Goal: Contribute content

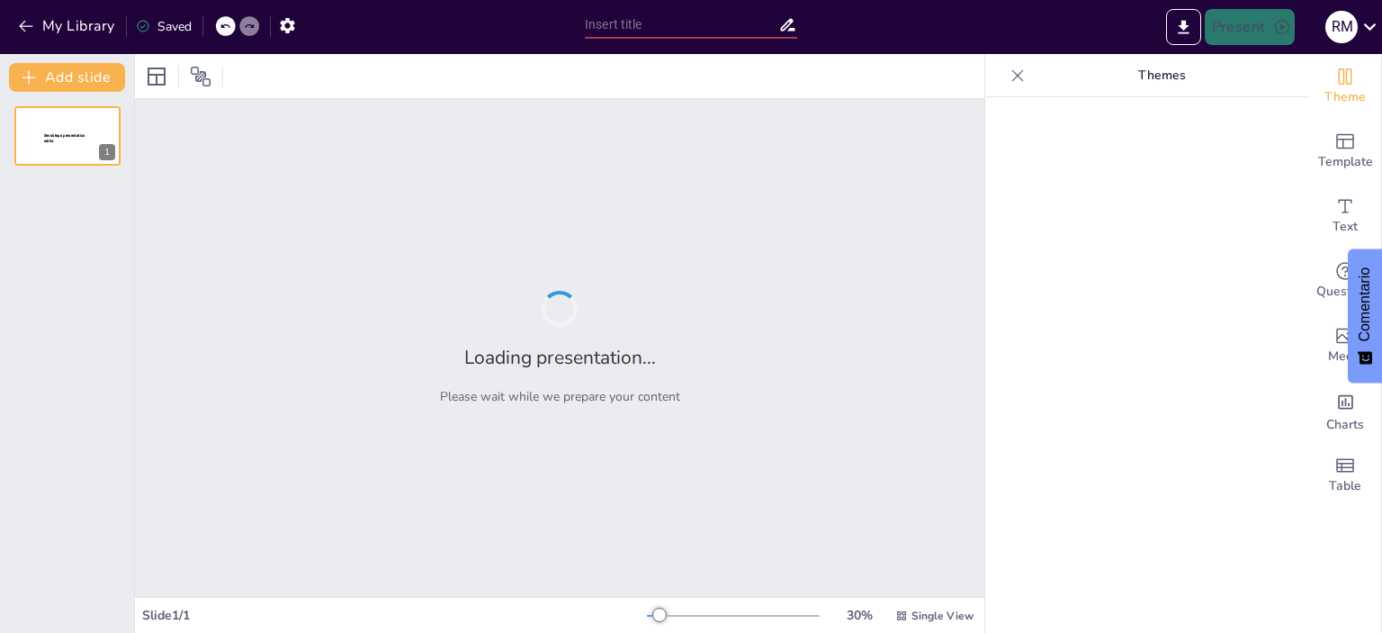
type input "Conectividad y Desarrollo Regional: Integración de San [PERSON_NAME] y Pindapoy"
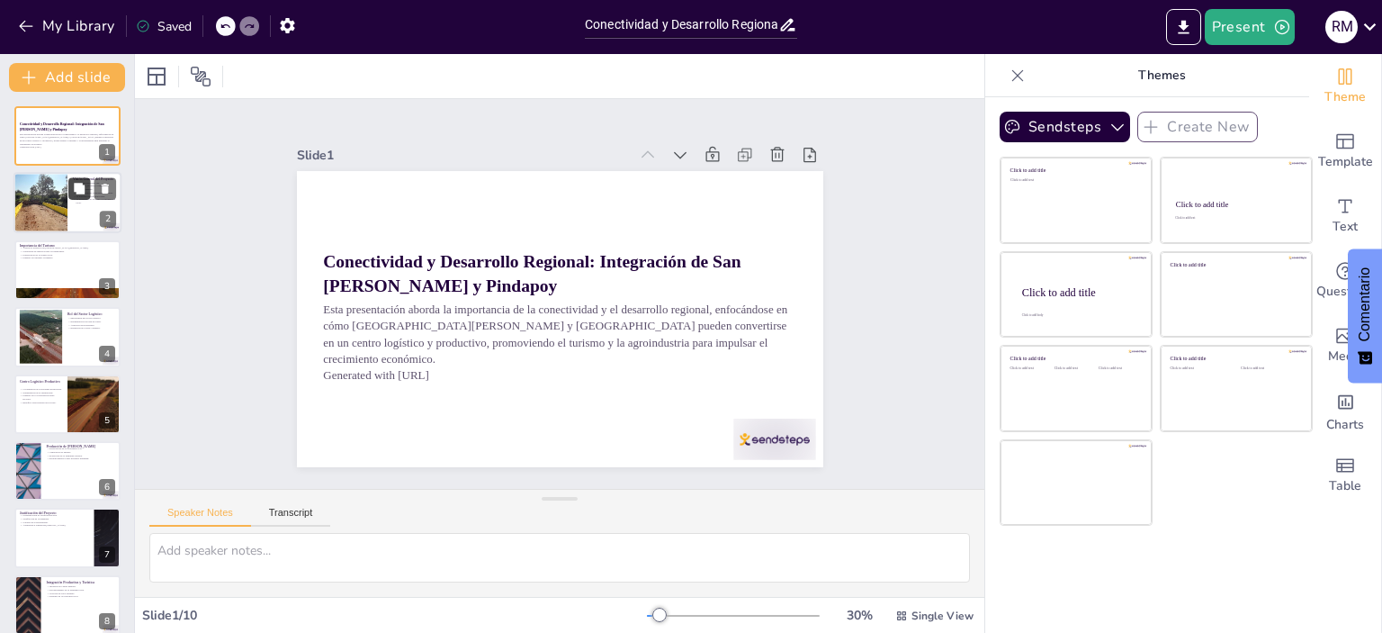
click at [77, 191] on icon at bounding box center [79, 189] width 11 height 11
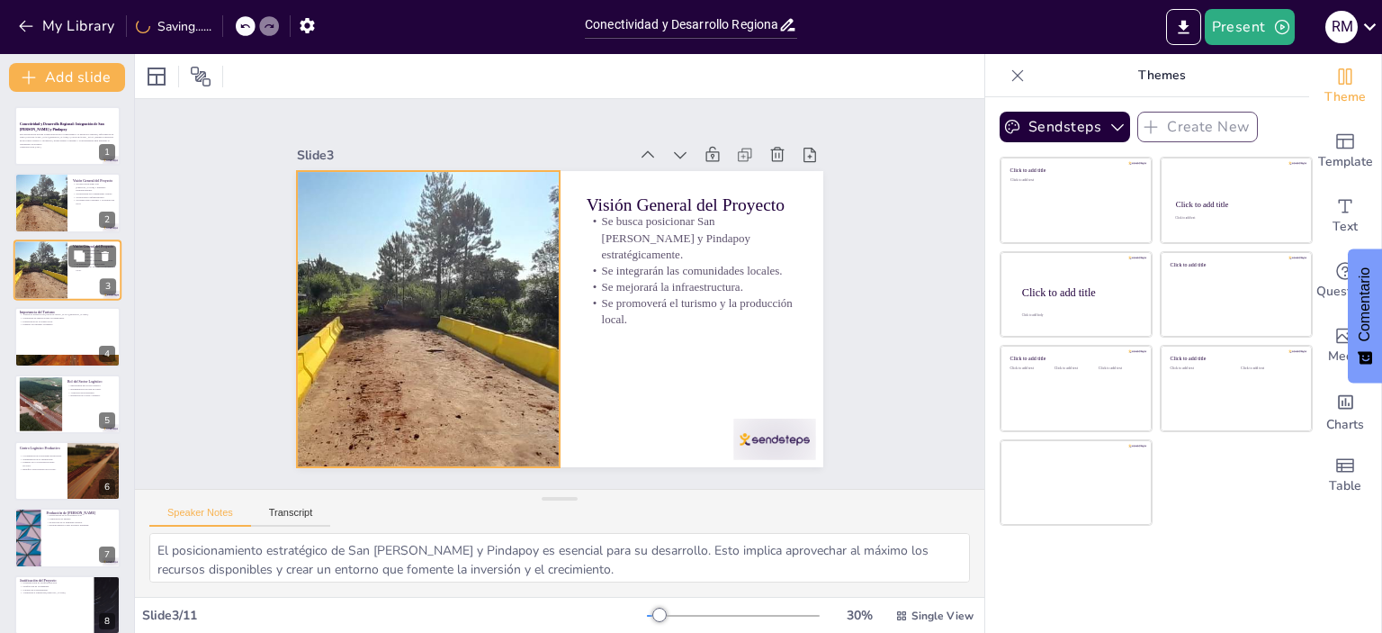
click at [48, 268] on div at bounding box center [40, 269] width 101 height 61
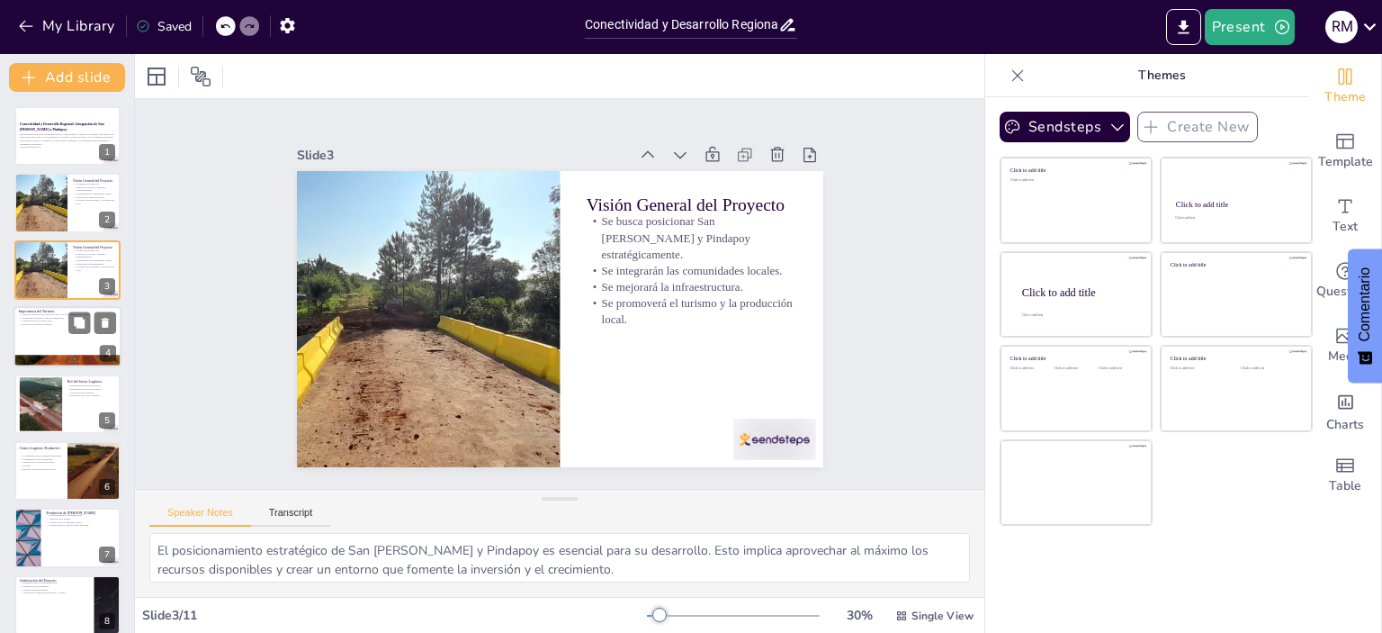
click at [53, 330] on div at bounding box center [67, 336] width 108 height 61
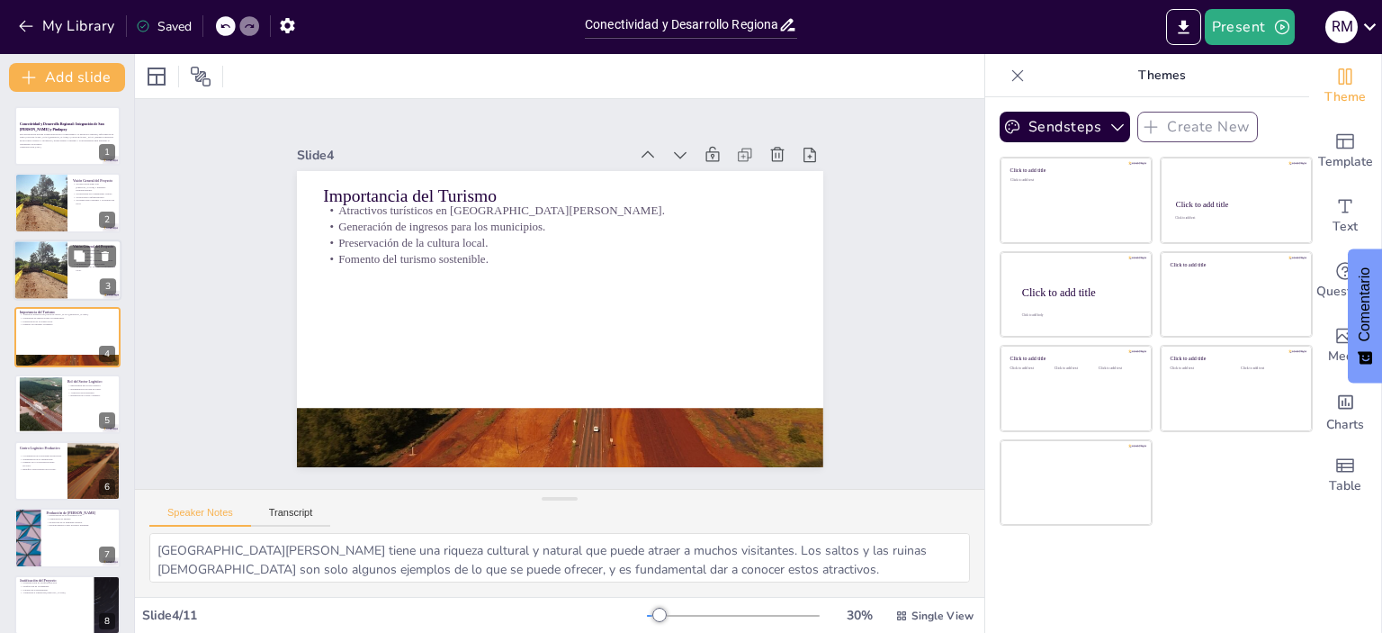
click at [36, 260] on div at bounding box center [40, 269] width 101 height 61
type textarea "El posicionamiento estratégico de San [PERSON_NAME] y Pindapoy es esencial para…"
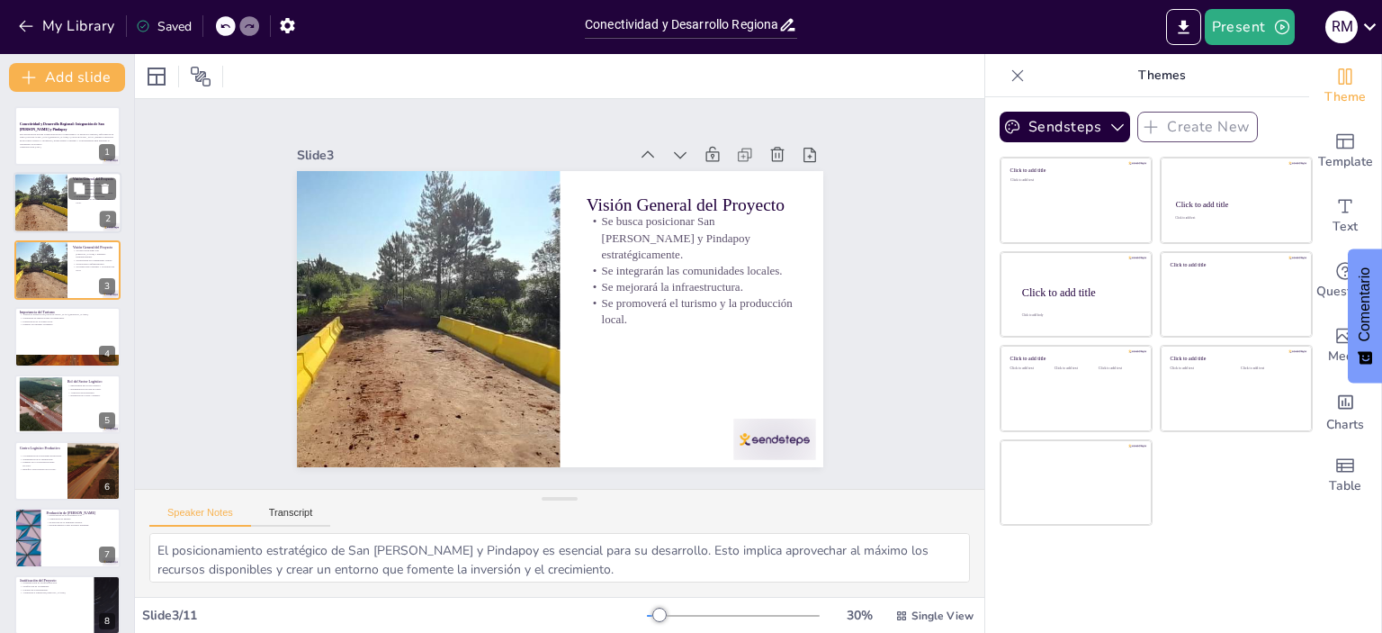
click at [39, 191] on div at bounding box center [40, 203] width 101 height 61
click at [39, 140] on p "Esta presentación aborda la importancia de la conectividad y el desarrollo regi…" at bounding box center [67, 138] width 97 height 13
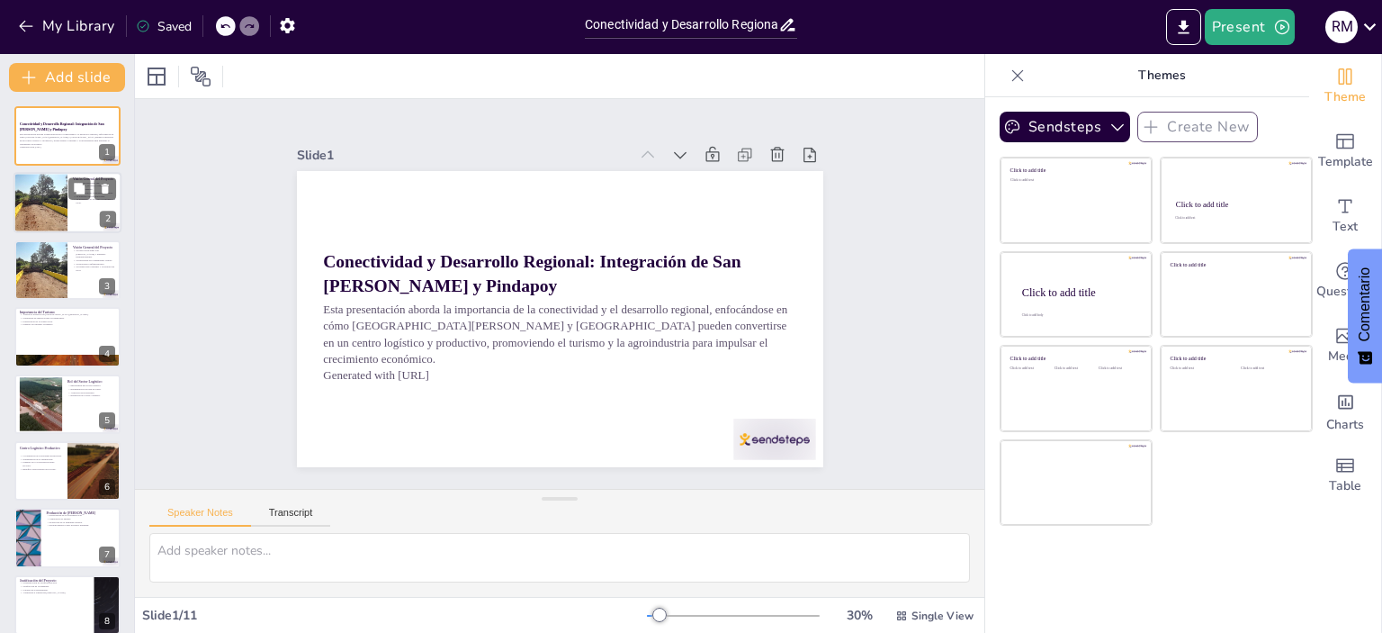
click at [30, 221] on div at bounding box center [40, 203] width 101 height 61
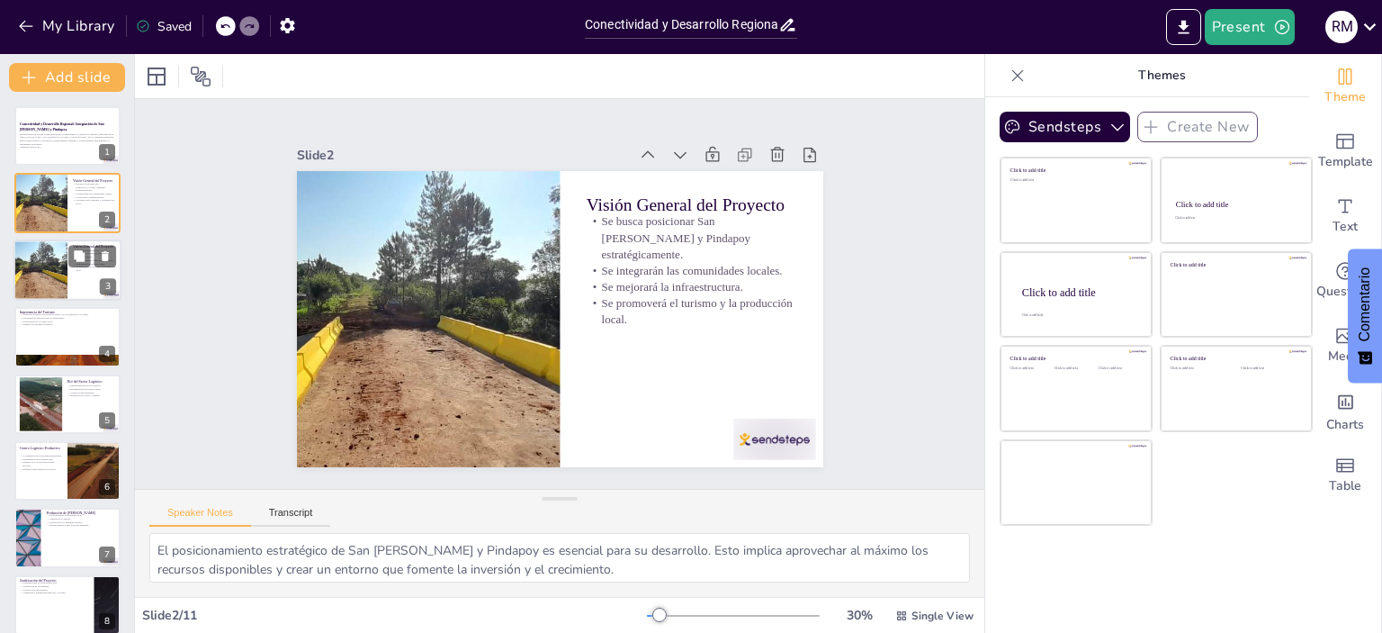
click at [32, 260] on div at bounding box center [40, 269] width 101 height 61
click at [42, 350] on div at bounding box center [67, 336] width 108 height 61
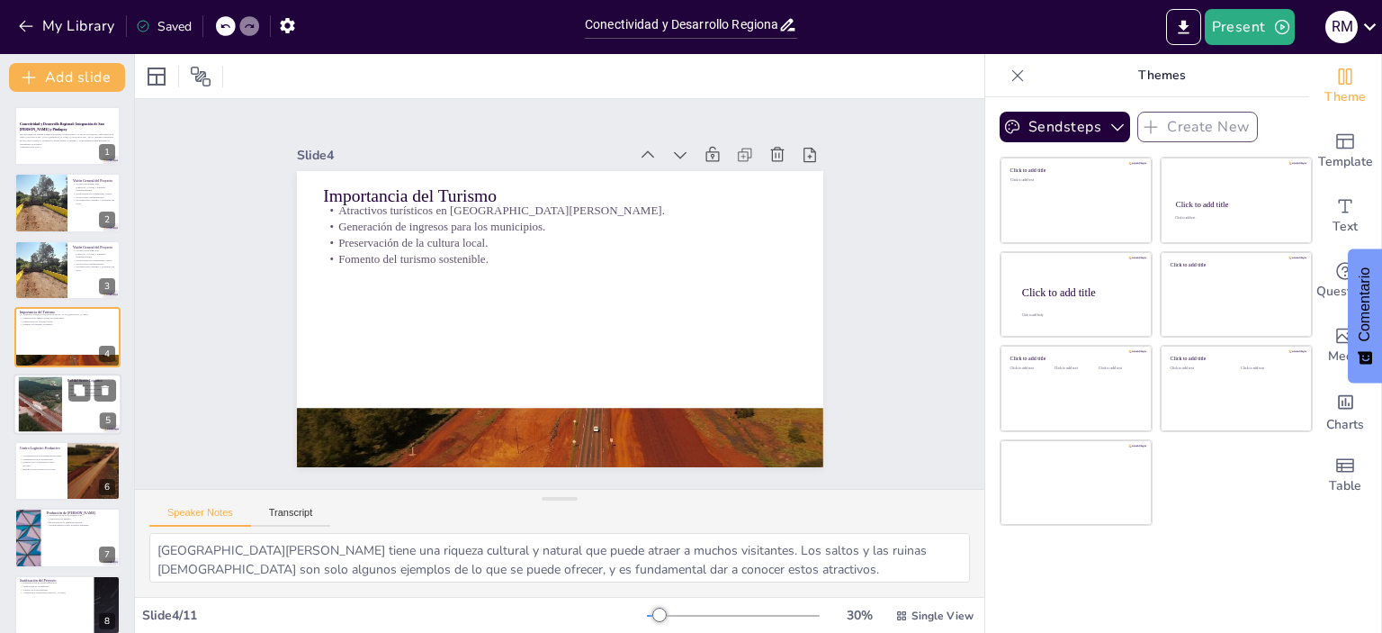
click at [45, 403] on div at bounding box center [40, 403] width 97 height 55
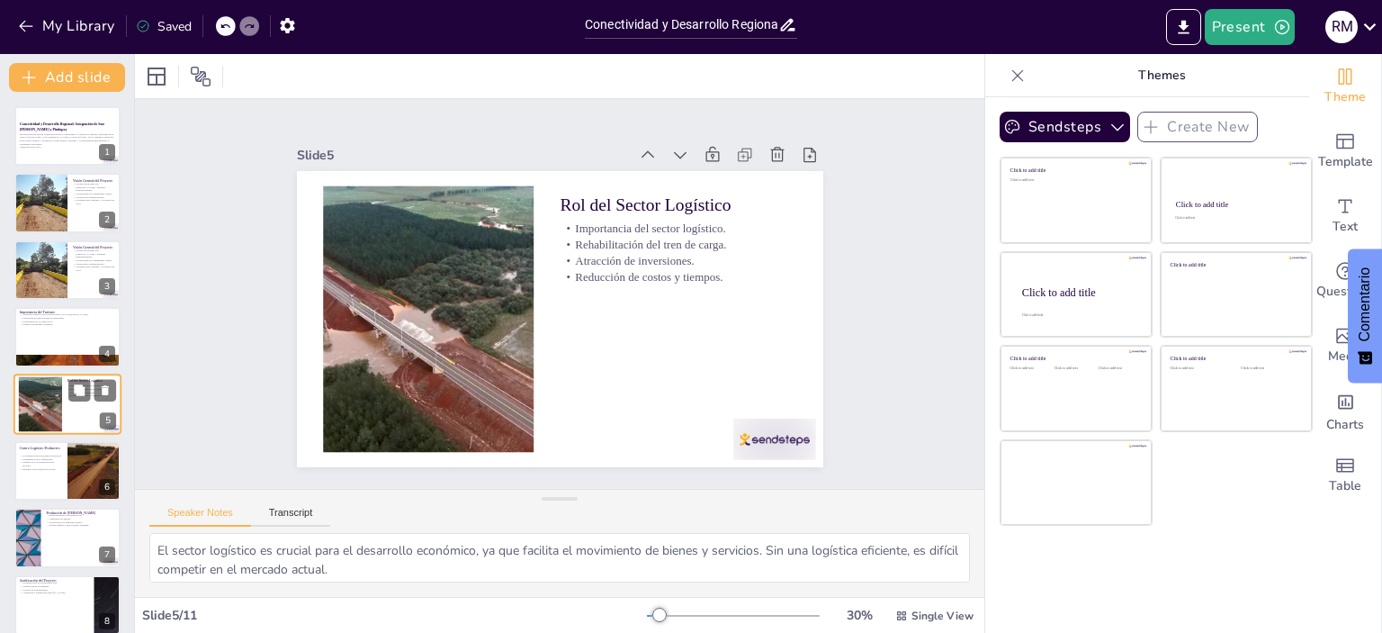
scroll to position [41, 0]
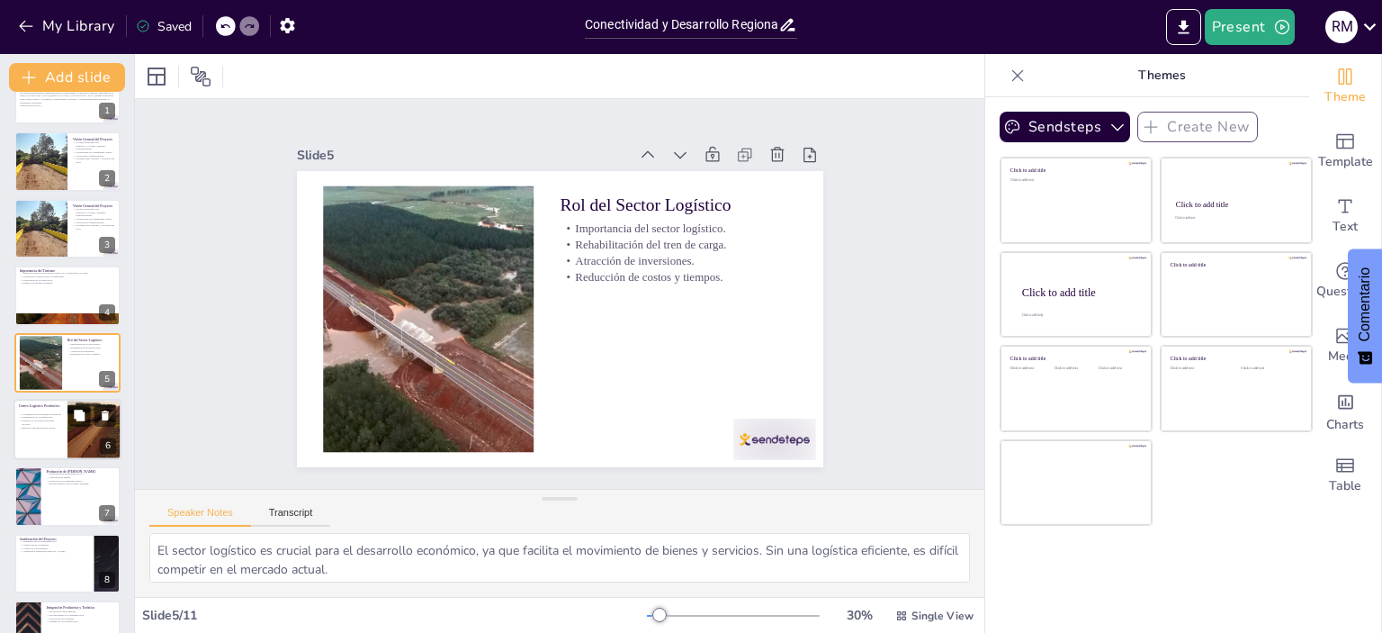
click at [62, 417] on div at bounding box center [67, 429] width 108 height 61
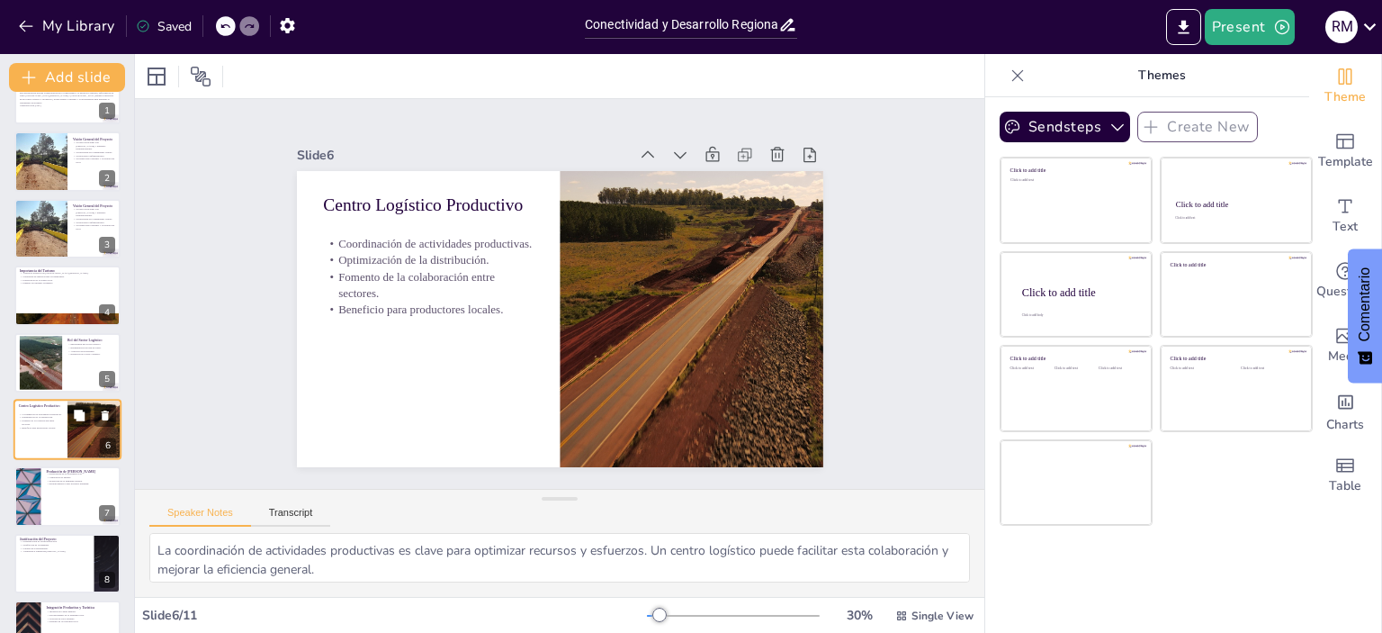
scroll to position [108, 0]
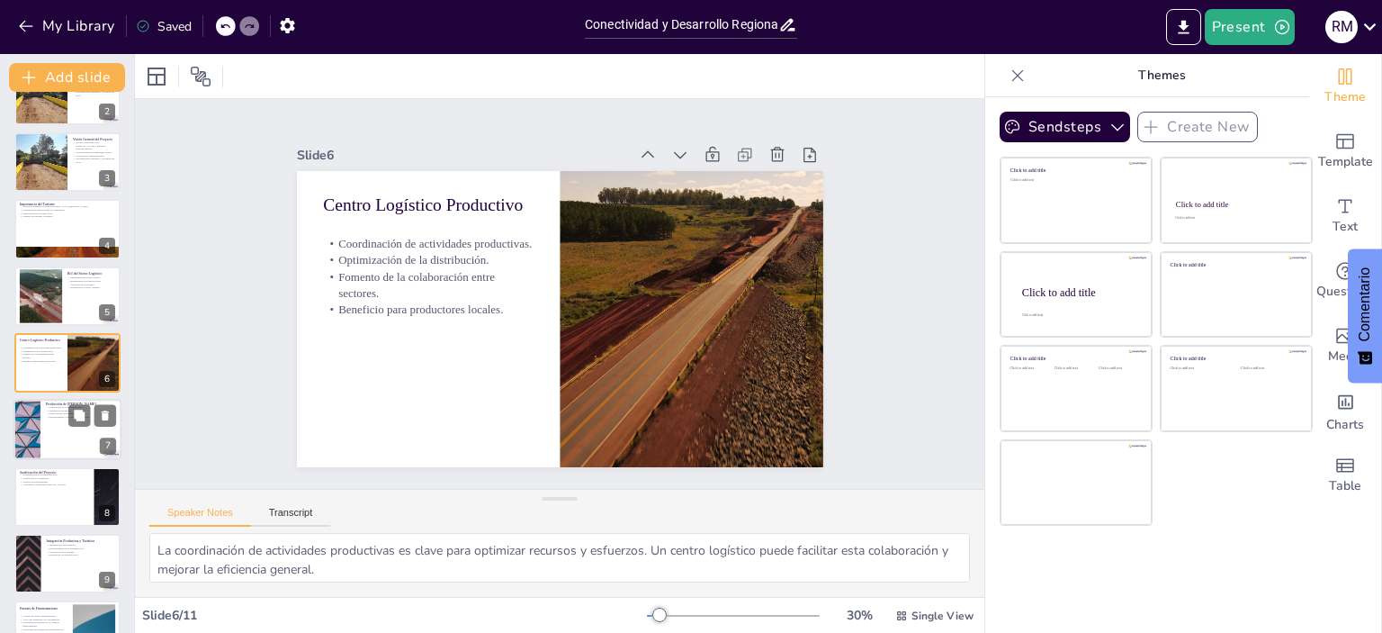
click at [37, 432] on div at bounding box center [27, 430] width 108 height 61
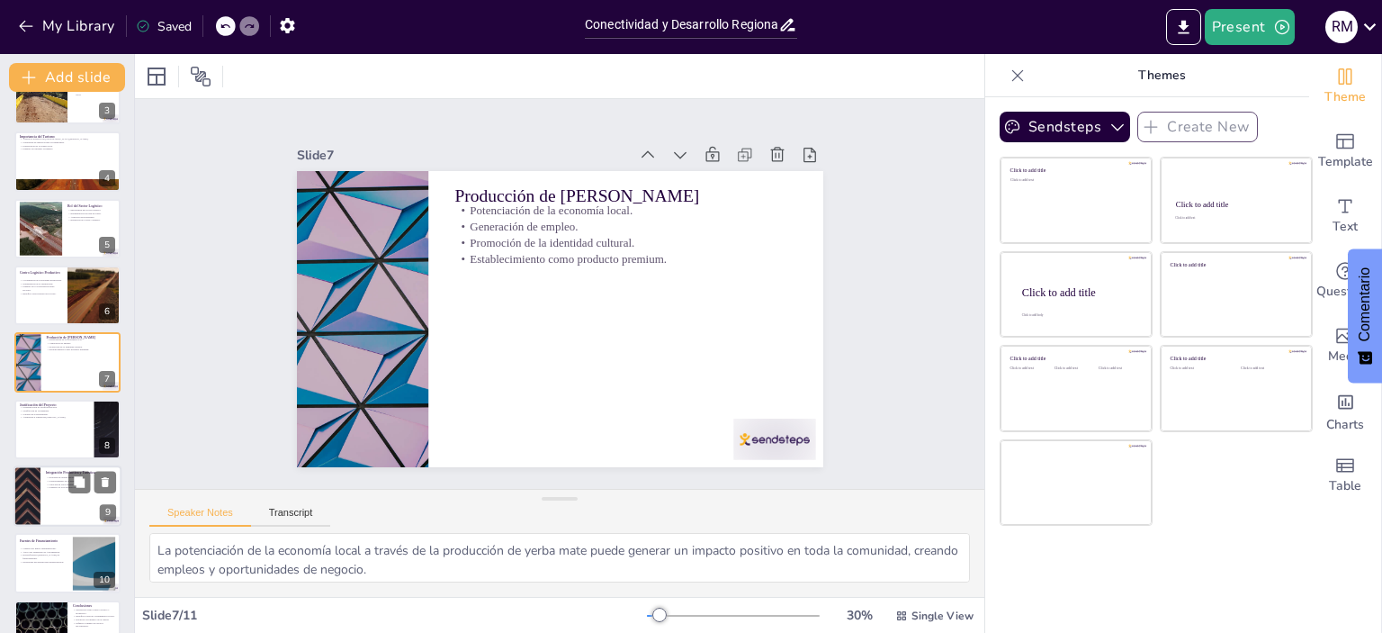
click at [43, 506] on div at bounding box center [67, 495] width 108 height 61
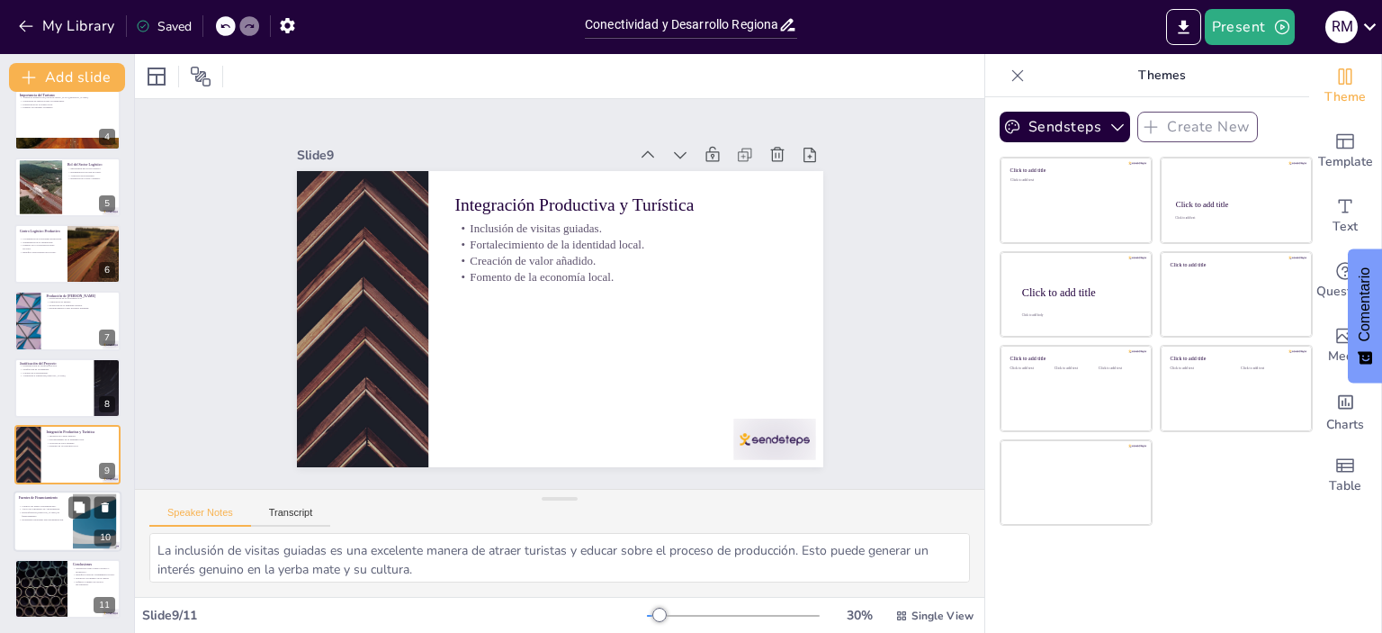
click at [42, 534] on div at bounding box center [67, 521] width 108 height 61
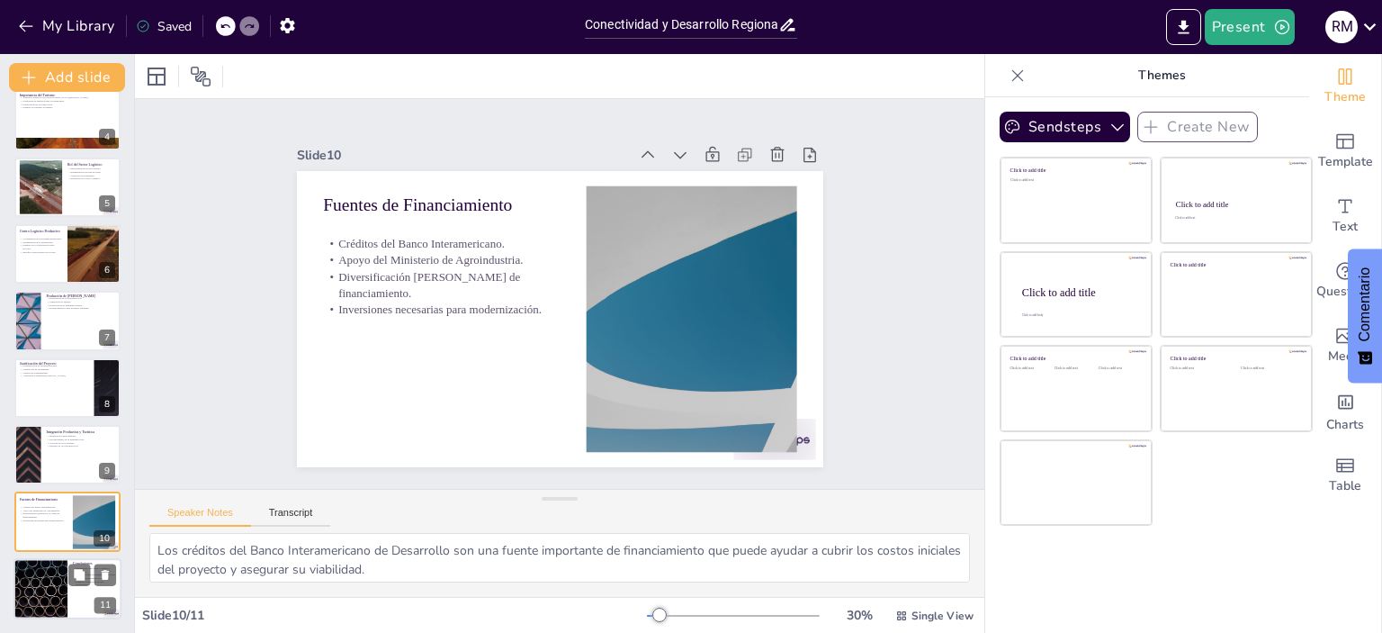
click at [50, 588] on div at bounding box center [41, 588] width 108 height 61
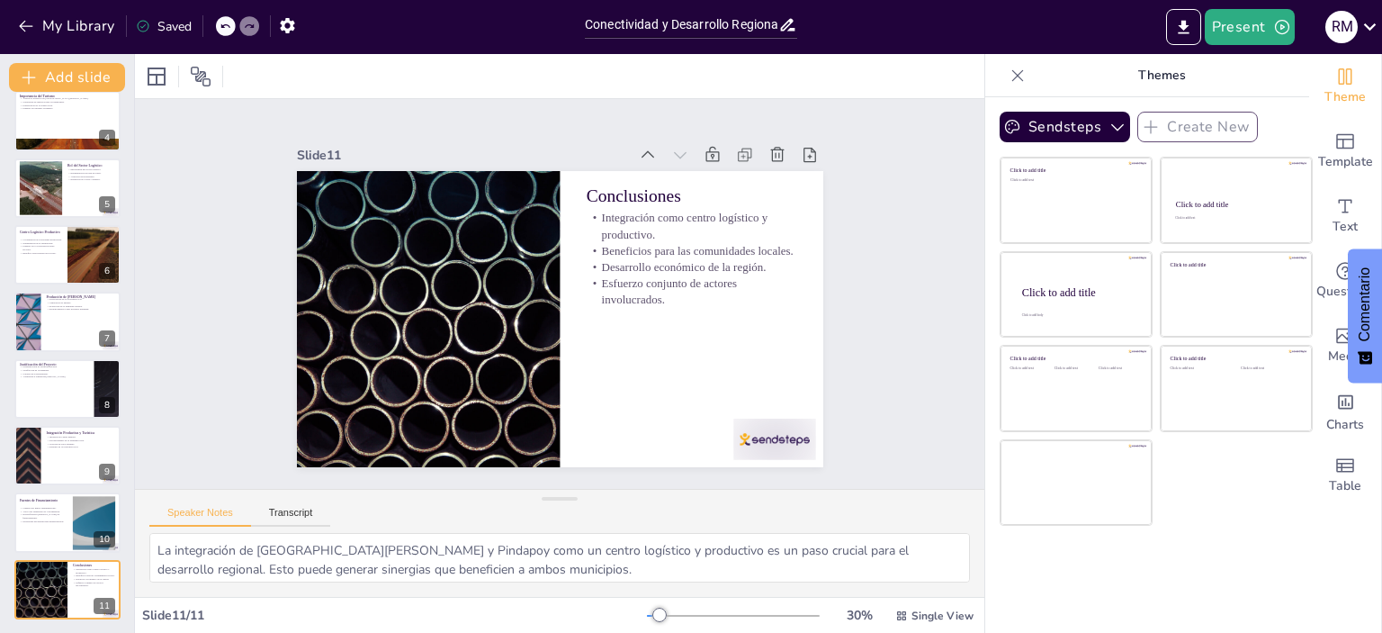
scroll to position [0, 0]
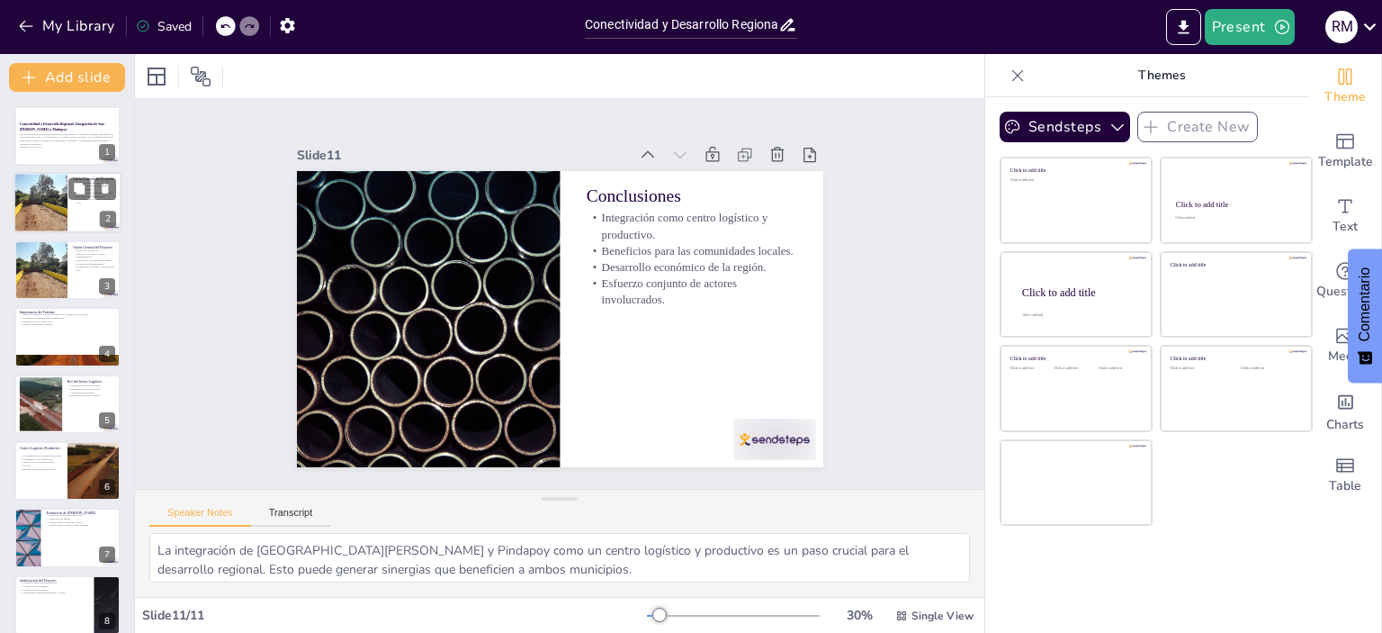
click at [50, 209] on div at bounding box center [40, 203] width 101 height 61
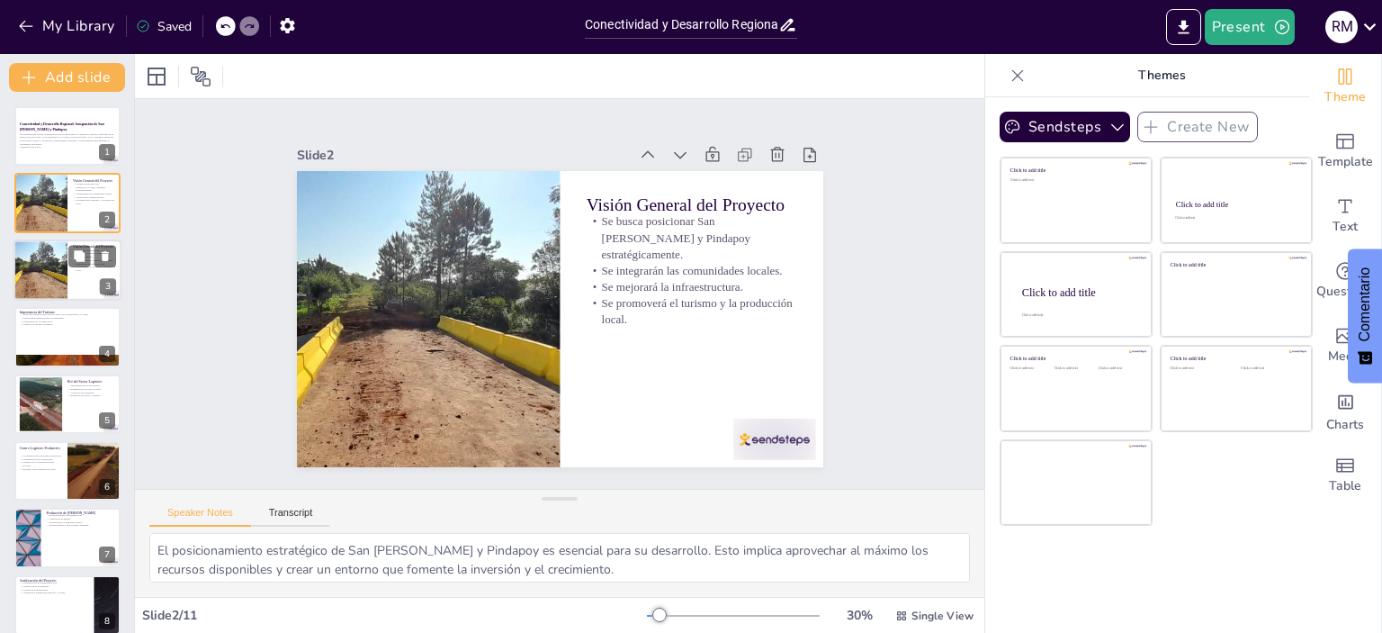
click at [49, 258] on div at bounding box center [40, 269] width 101 height 61
click at [47, 274] on div at bounding box center [40, 269] width 101 height 61
click at [46, 337] on div at bounding box center [67, 336] width 108 height 61
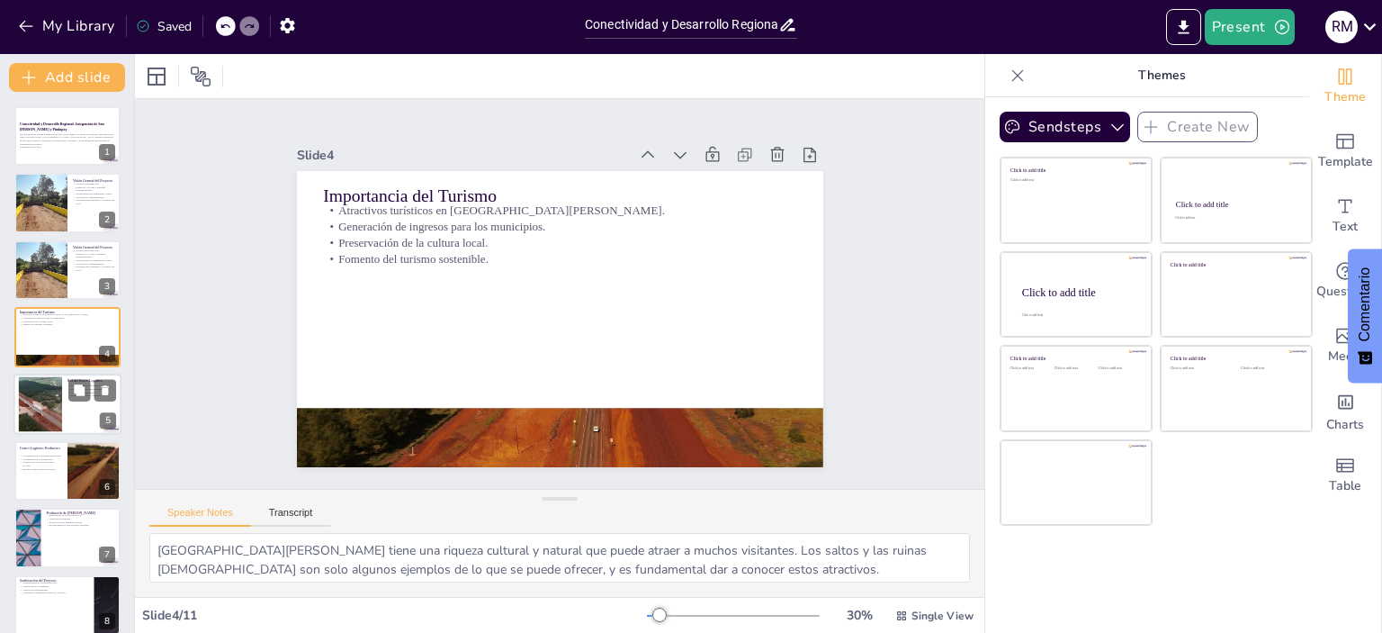
click at [41, 394] on div at bounding box center [40, 403] width 97 height 55
type textarea "El sector logístico es crucial para el desarrollo económico, ya que facilita el…"
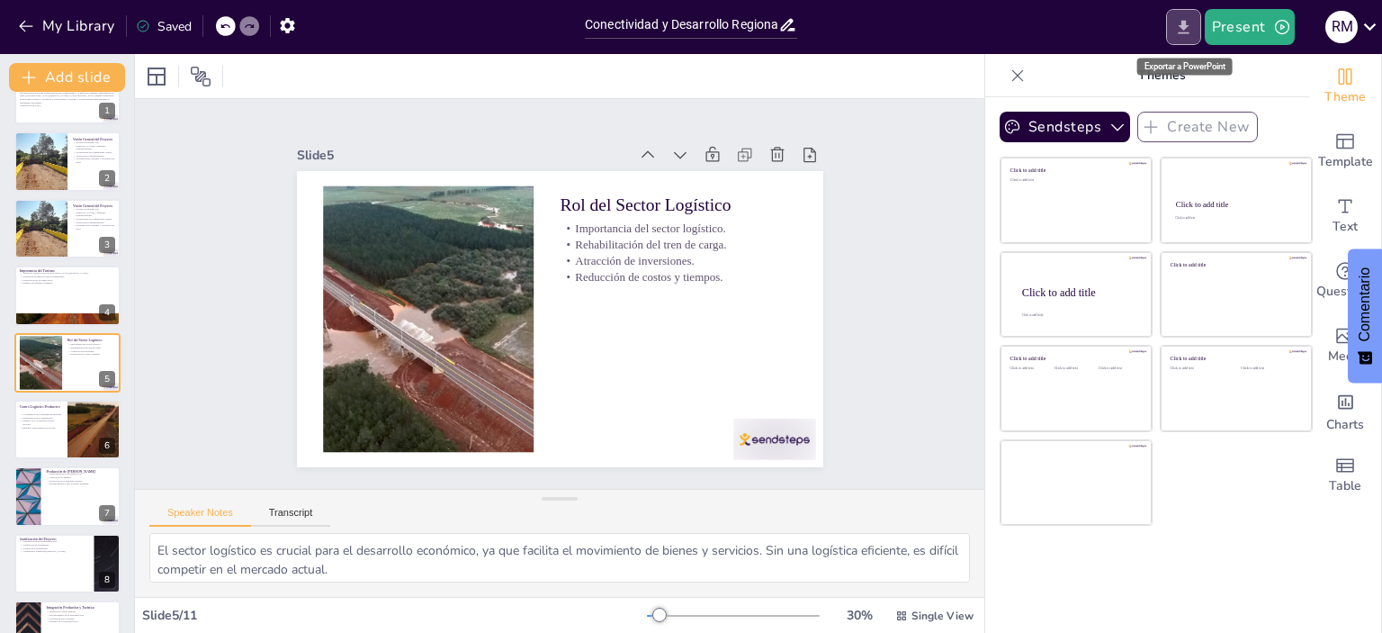
click at [1184, 18] on icon "Export to PowerPoint" at bounding box center [1183, 27] width 19 height 19
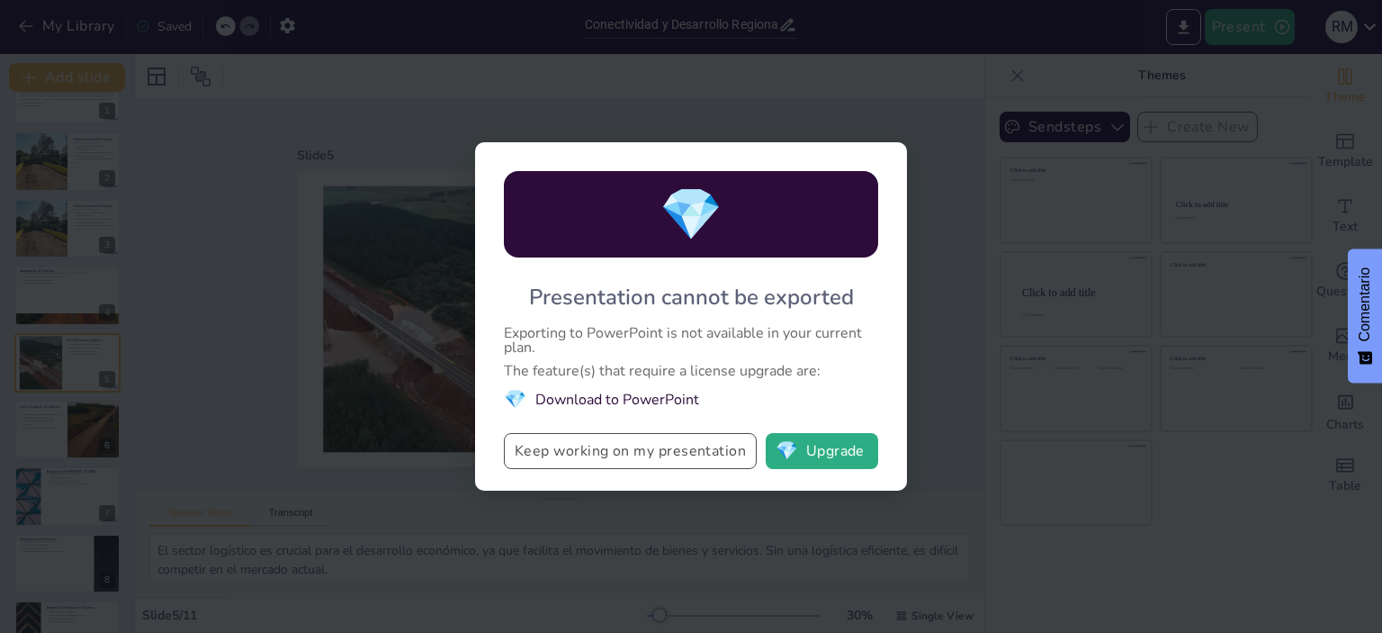
click at [638, 457] on button "Keep working on my presentation" at bounding box center [630, 451] width 253 height 36
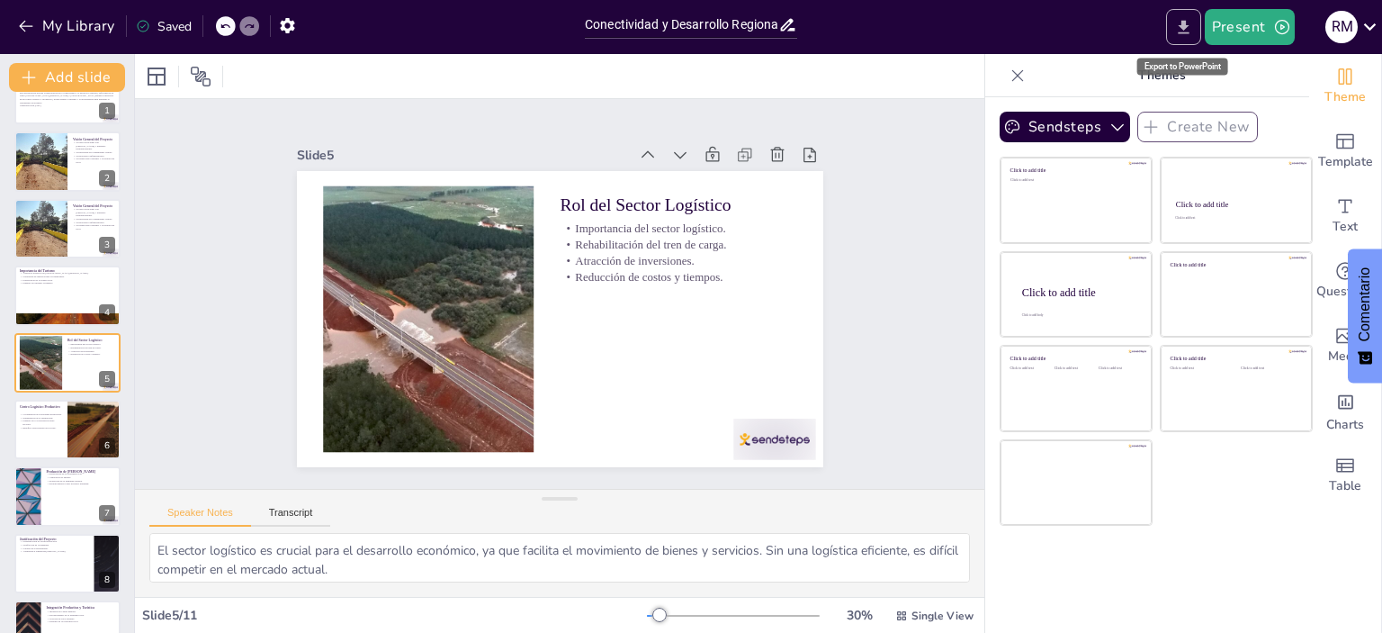
click at [1177, 25] on icon "Export to PowerPoint" at bounding box center [1183, 27] width 19 height 19
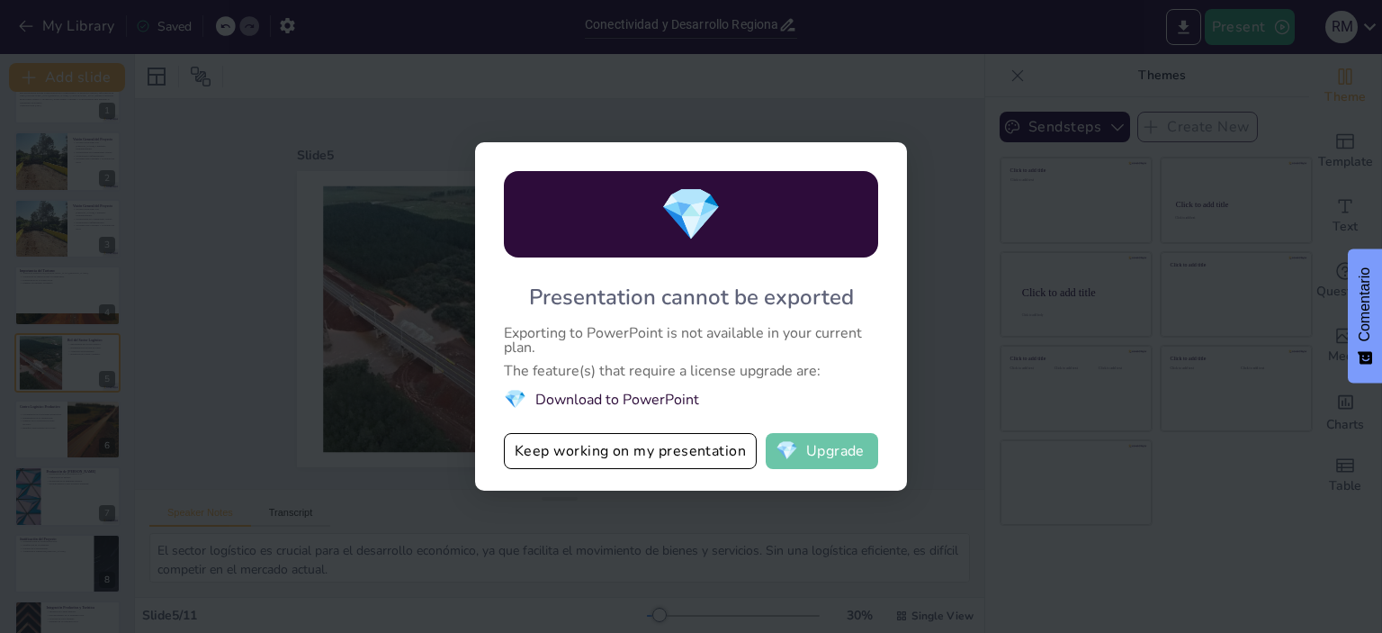
click at [839, 442] on button "💎 Upgrade" at bounding box center [822, 451] width 112 height 36
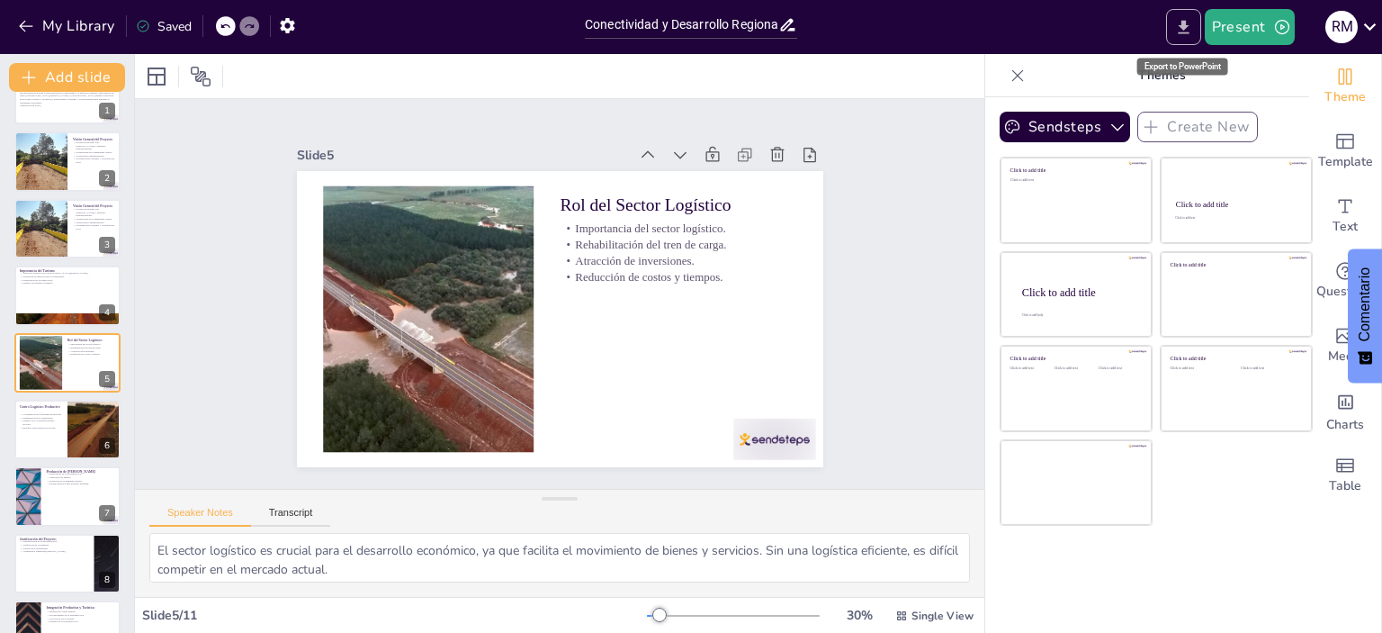
click at [1179, 24] on icon "Export to PowerPoint" at bounding box center [1183, 27] width 19 height 19
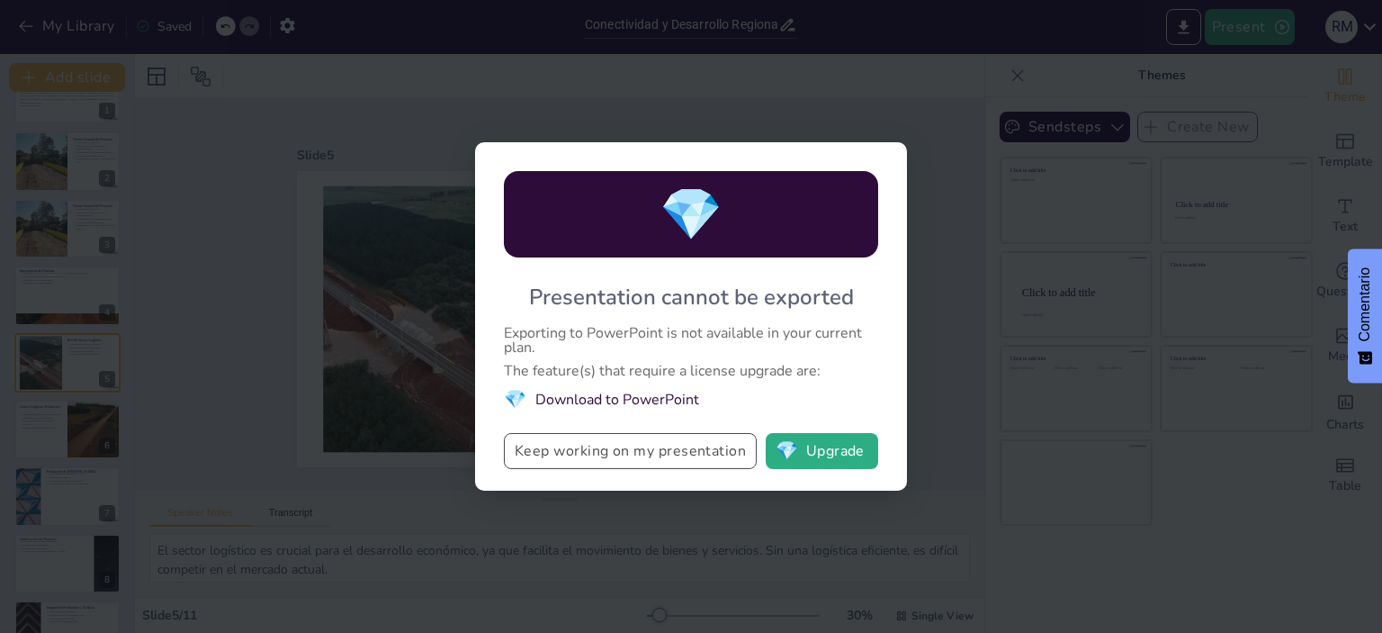
click at [633, 448] on button "Keep working on my presentation" at bounding box center [630, 451] width 253 height 36
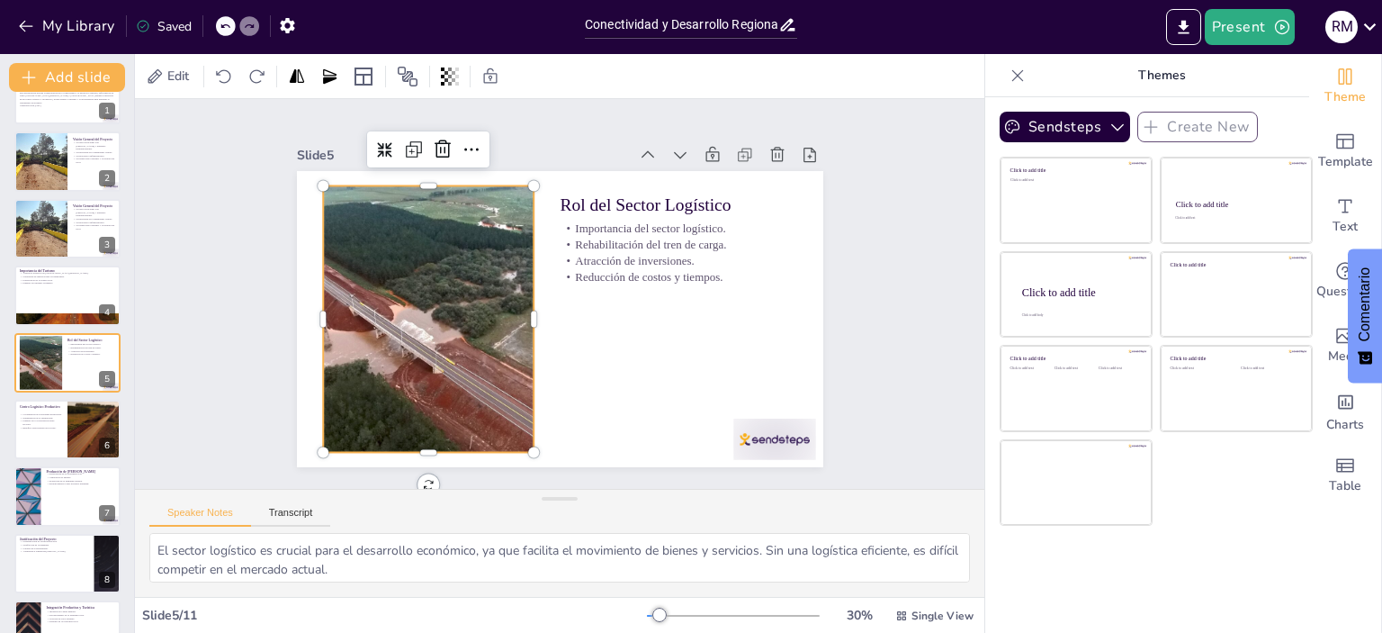
click at [483, 317] on div at bounding box center [495, 176] width 400 height 533
click at [482, 315] on div at bounding box center [640, 187] width 530 height 515
click at [482, 315] on div at bounding box center [483, 184] width 436 height 541
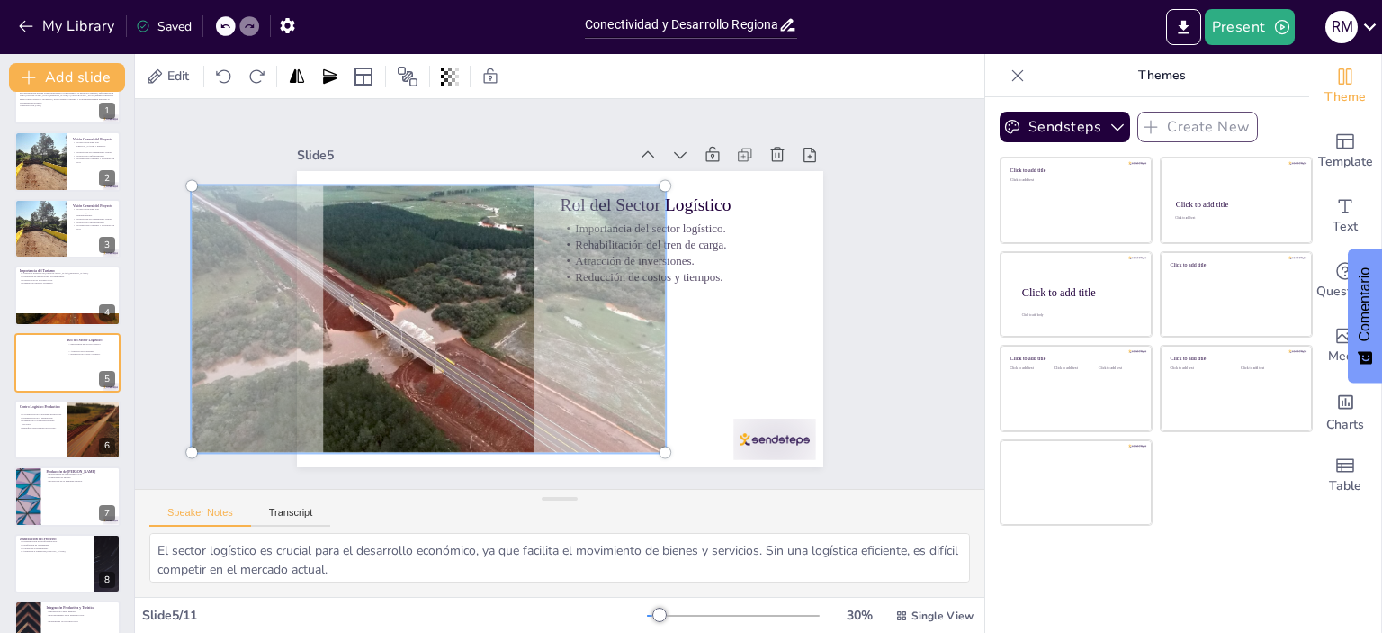
click at [870, 237] on div "Slide 1 Conectividad y Desarrollo Regional: Integración de San [PERSON_NAME] y …" at bounding box center [560, 294] width 916 height 814
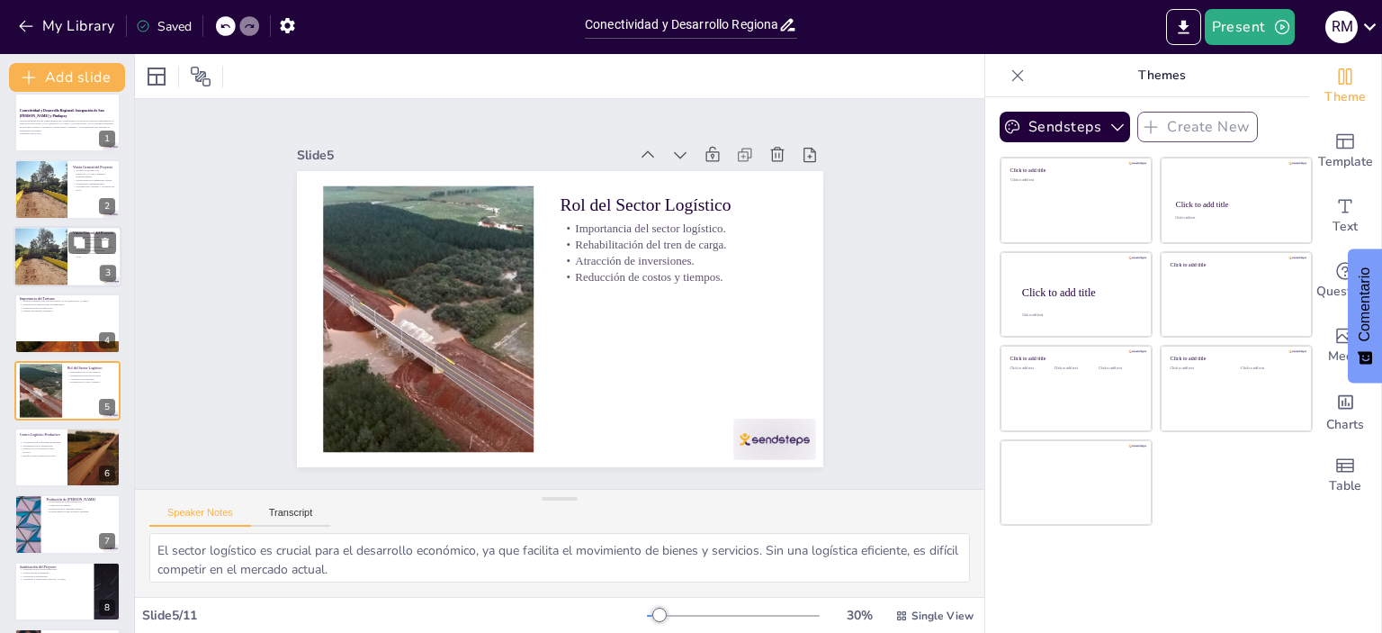
scroll to position [0, 0]
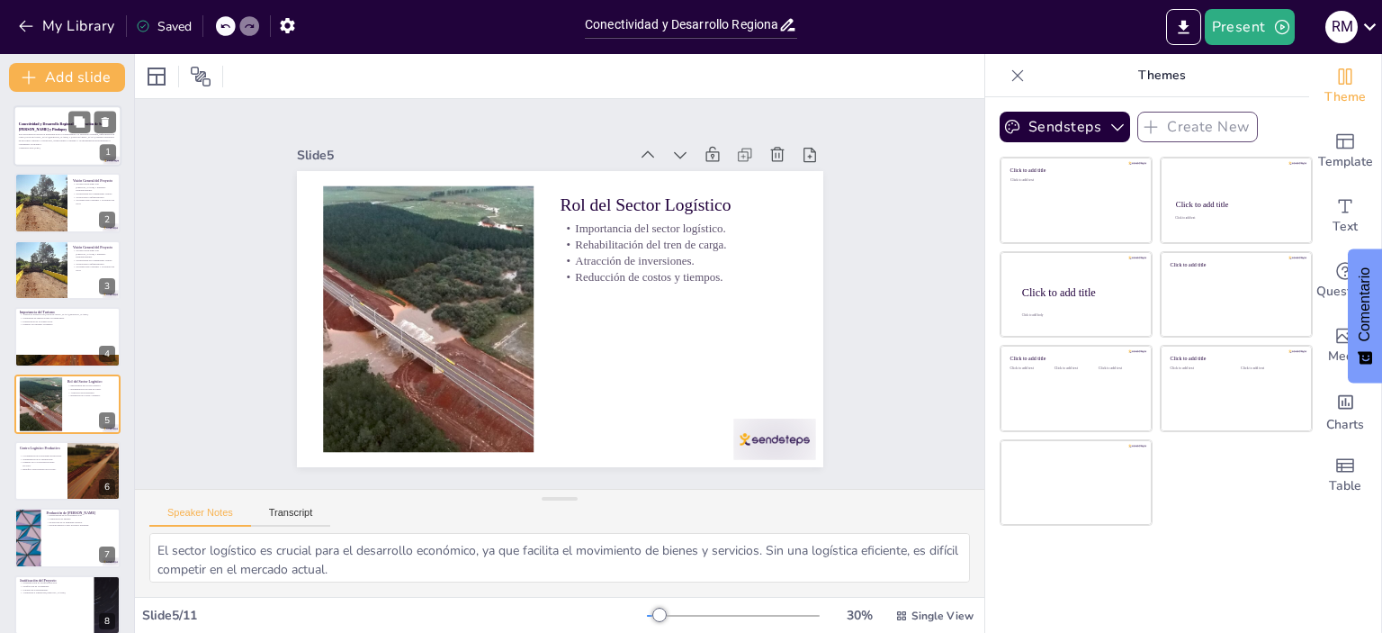
click at [54, 112] on div at bounding box center [67, 135] width 108 height 61
